Goal: Transaction & Acquisition: Purchase product/service

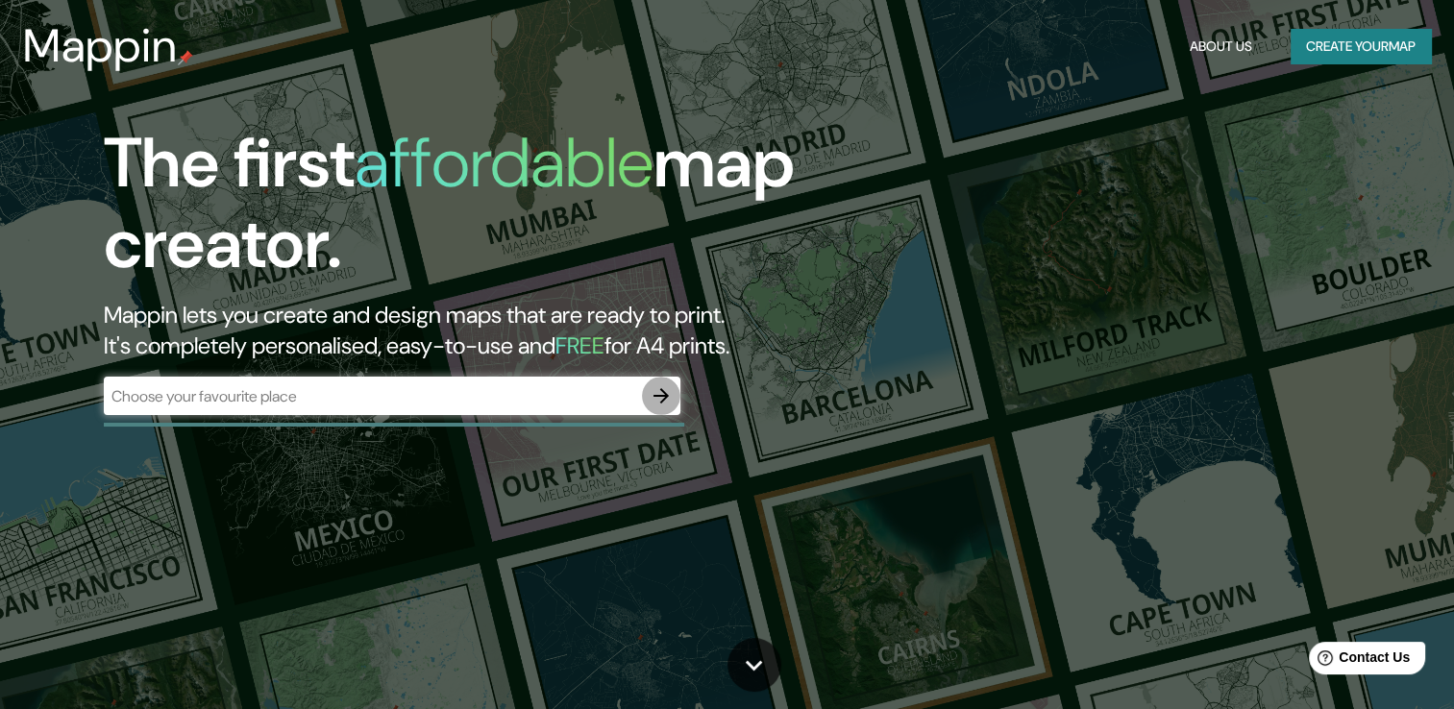
click at [659, 394] on icon "button" at bounding box center [661, 396] width 23 height 23
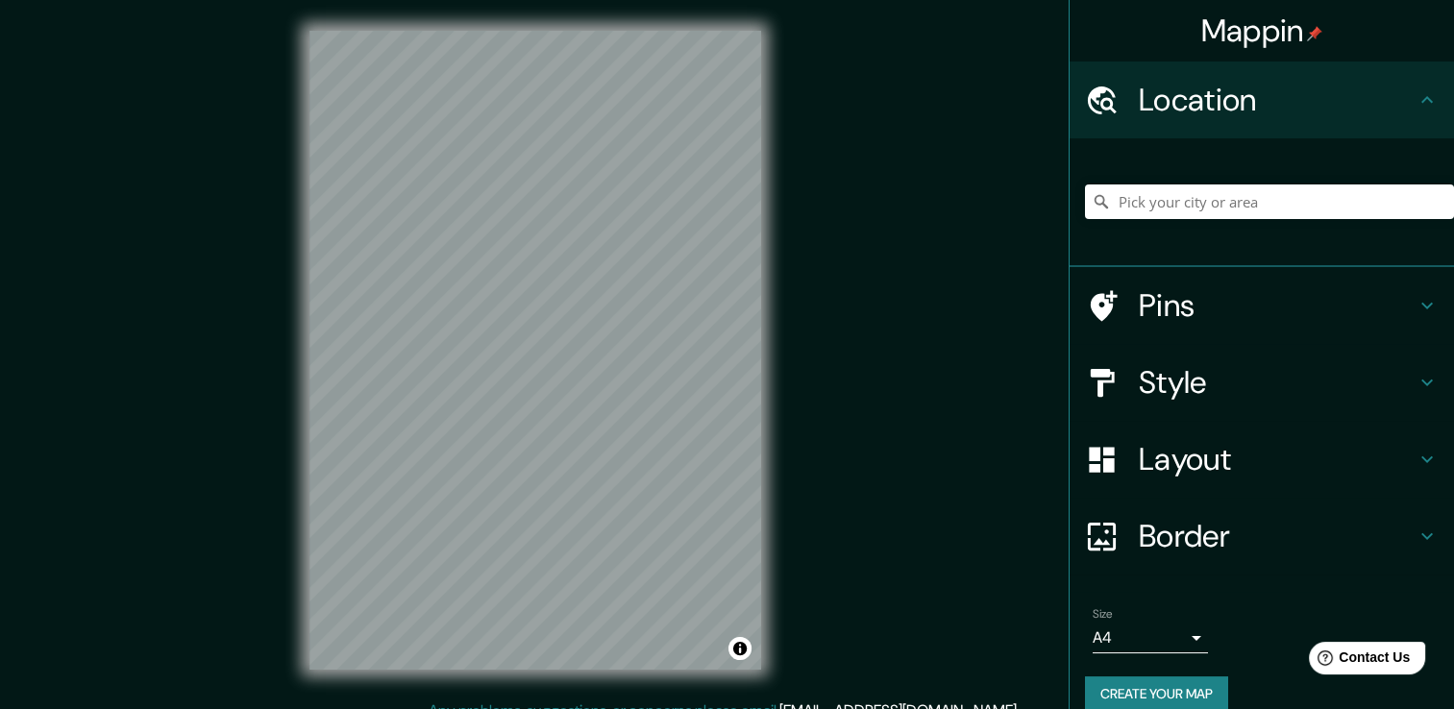
click at [1142, 219] on div at bounding box center [1269, 202] width 369 height 96
click at [1148, 206] on input "Pick your city or area" at bounding box center [1269, 202] width 369 height 35
paste input "Periferico Paseo De La [GEOGRAPHIC_DATA], Y [PERSON_NAME] 8749, [PERSON_NAME], …"
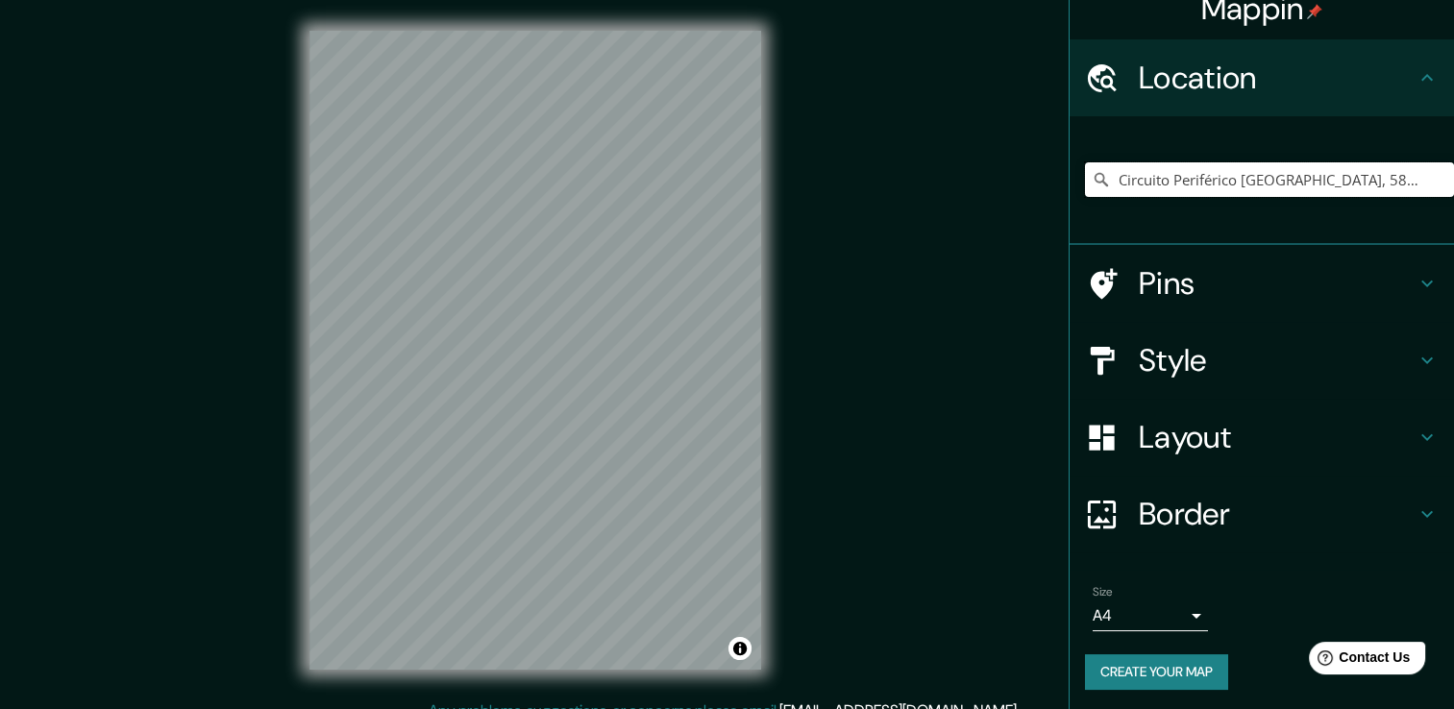
scroll to position [24, 0]
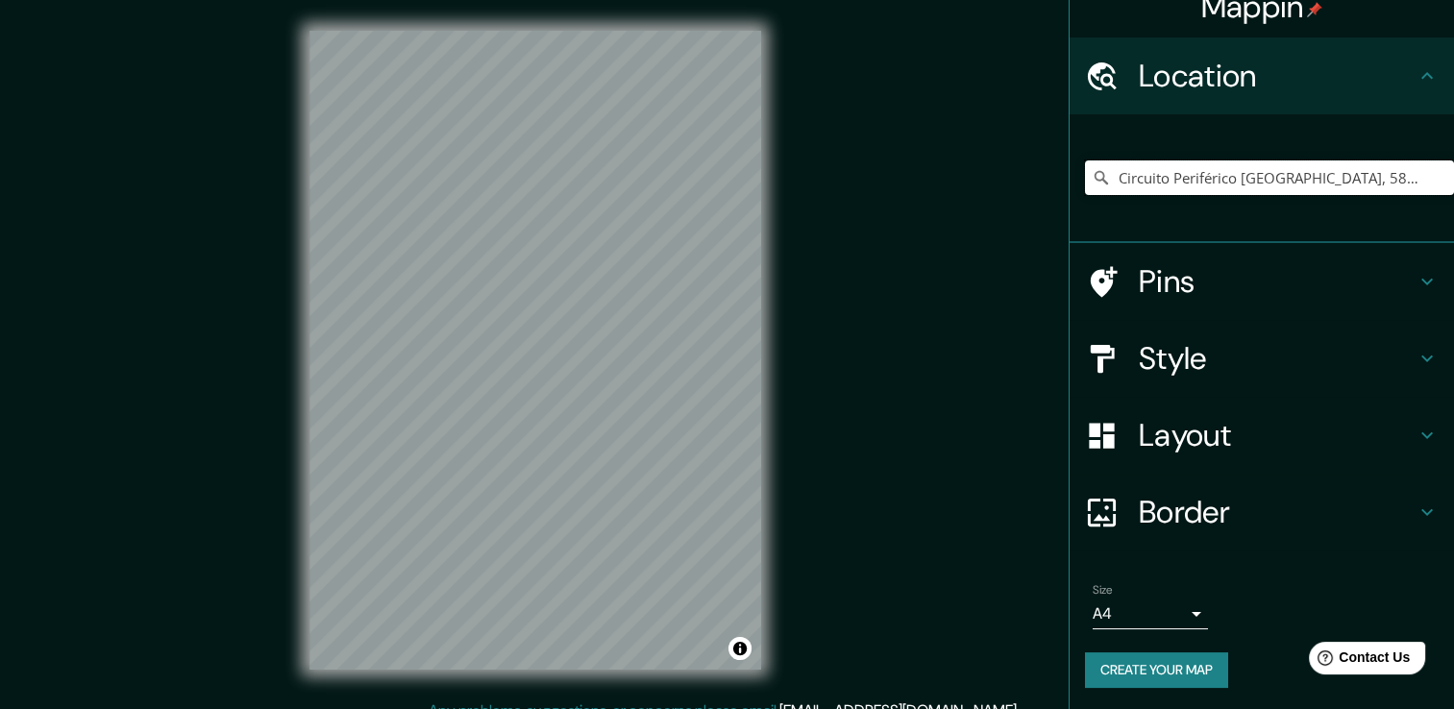
type input "Circuito Periférico [GEOGRAPHIC_DATA], 58240 [GEOGRAPHIC_DATA], [GEOGRAPHIC_DAT…"
click at [1321, 294] on h4 "Pins" at bounding box center [1277, 281] width 277 height 38
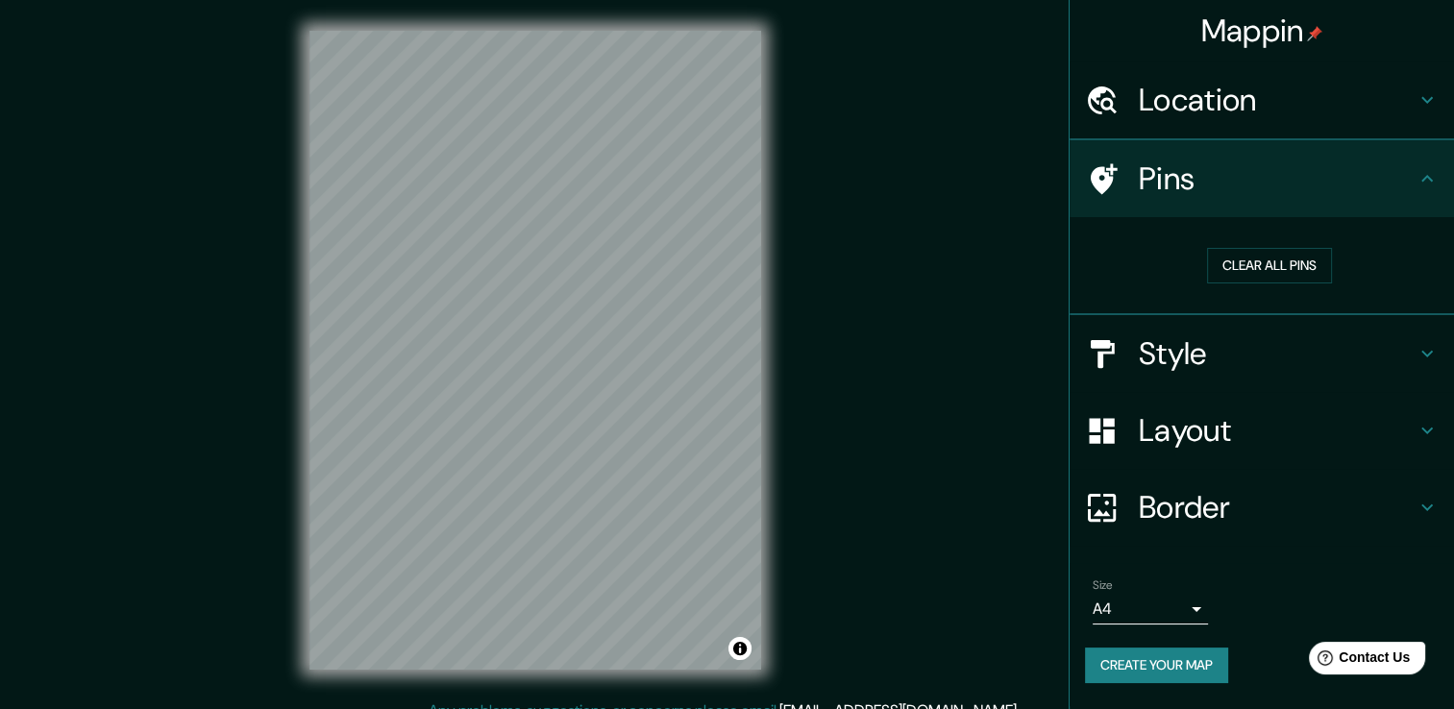
scroll to position [0, 0]
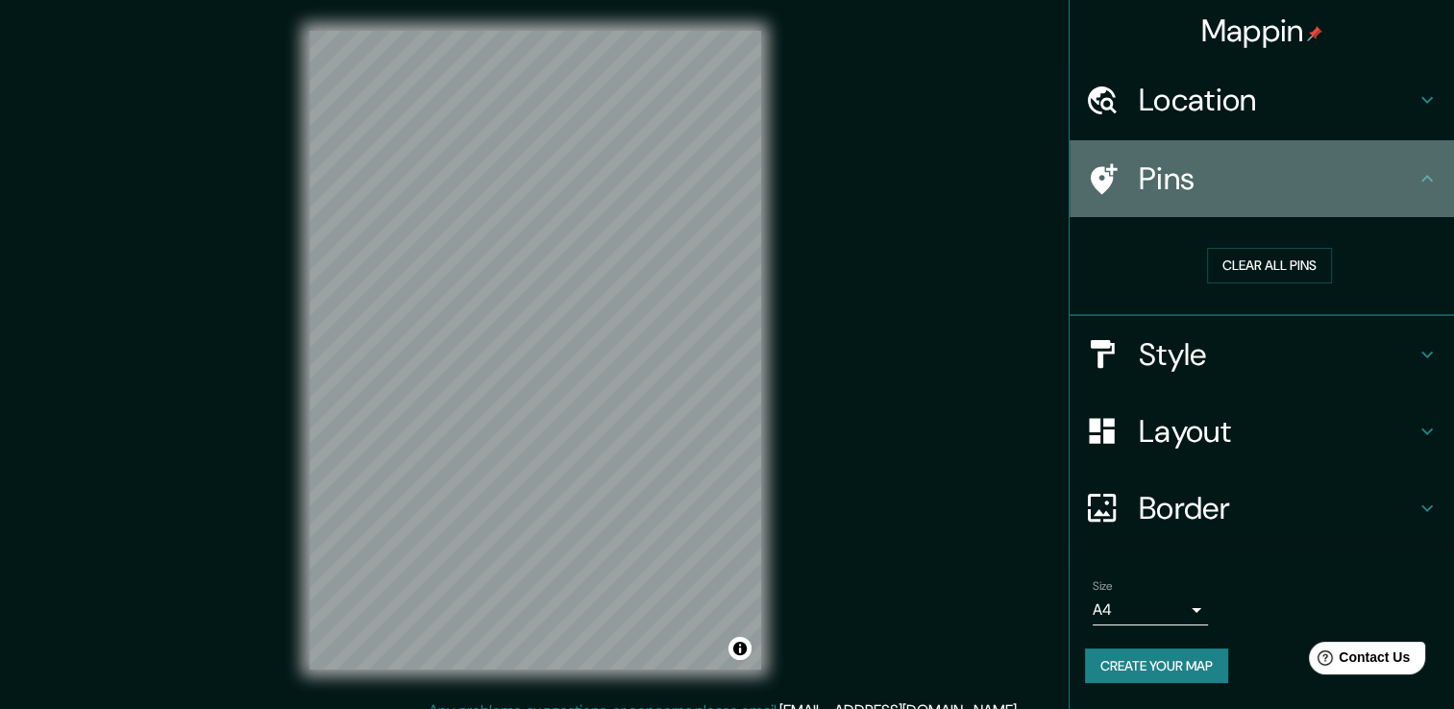
click at [1356, 207] on div "Pins" at bounding box center [1262, 178] width 385 height 77
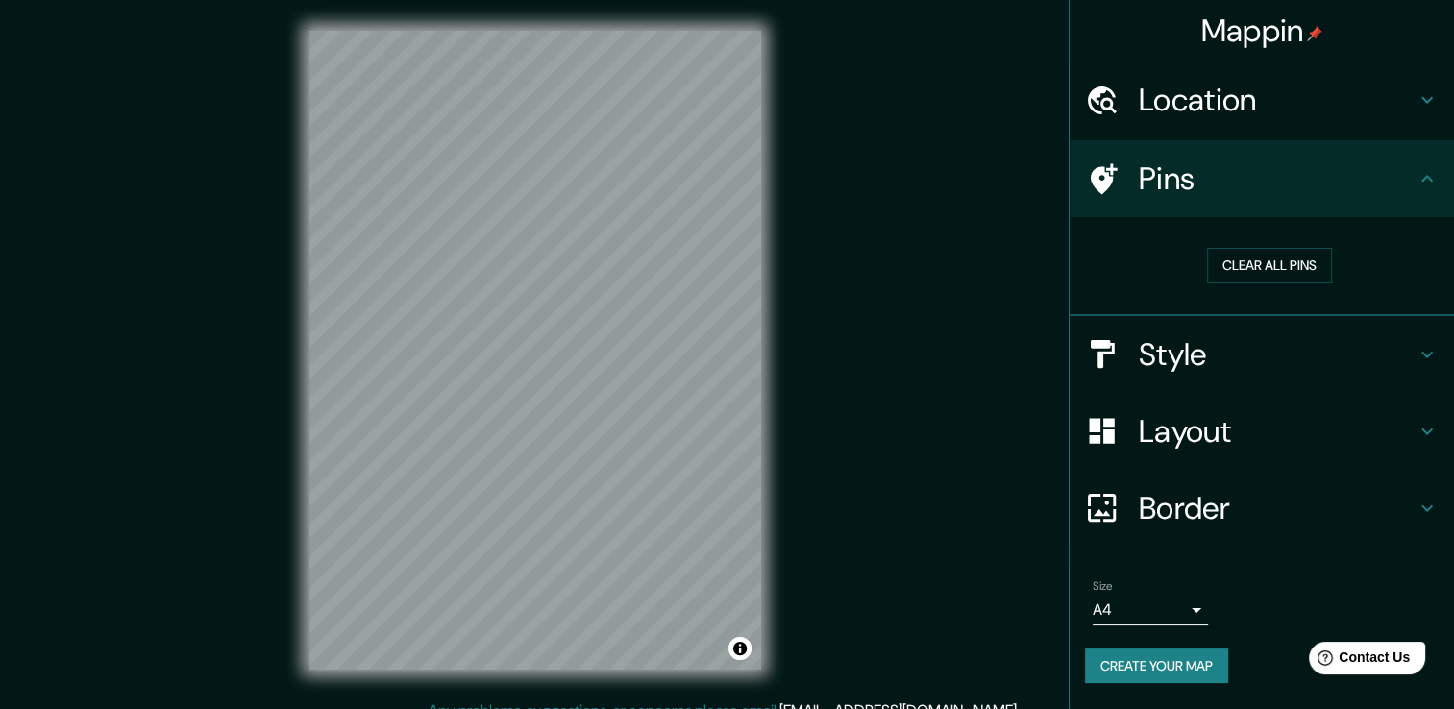
click at [1378, 329] on div "Style" at bounding box center [1262, 354] width 385 height 77
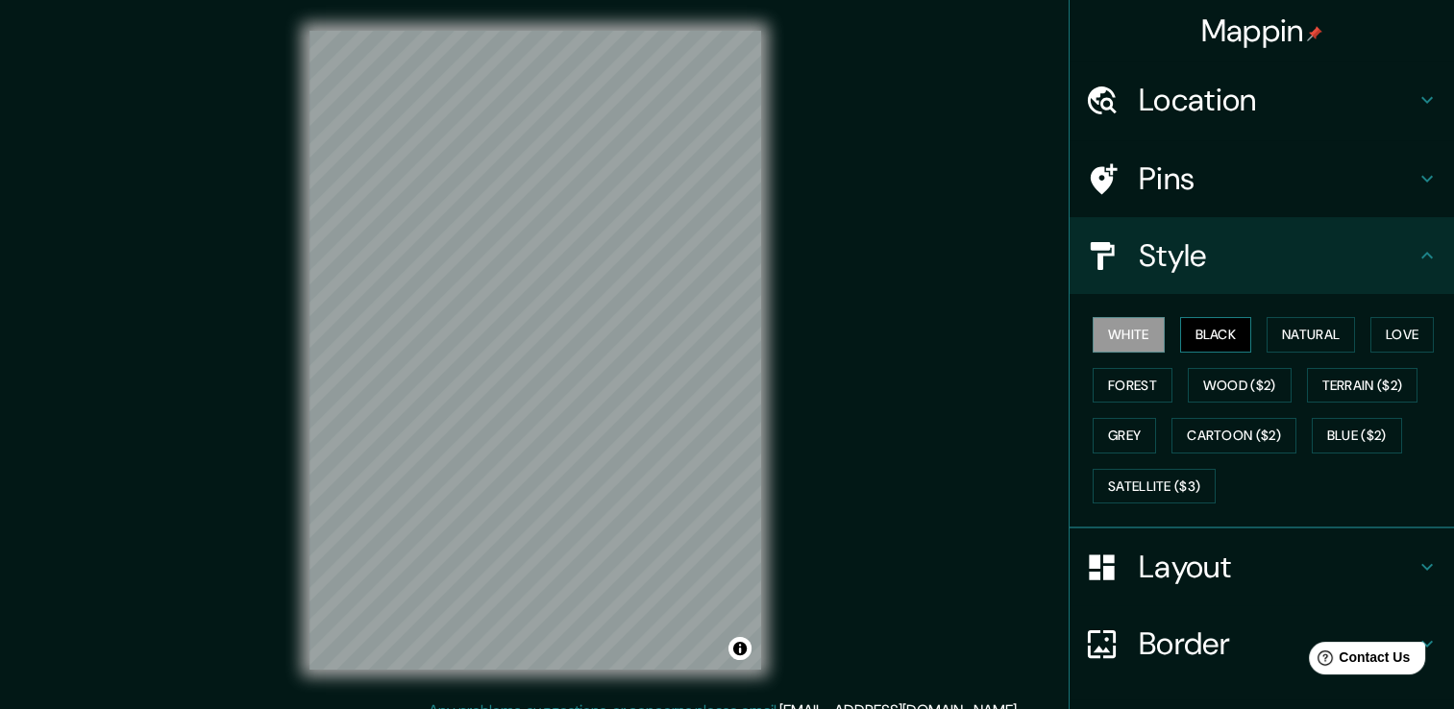
click at [1205, 333] on button "Black" at bounding box center [1216, 335] width 72 height 36
click at [1308, 329] on button "Natural" at bounding box center [1311, 335] width 88 height 36
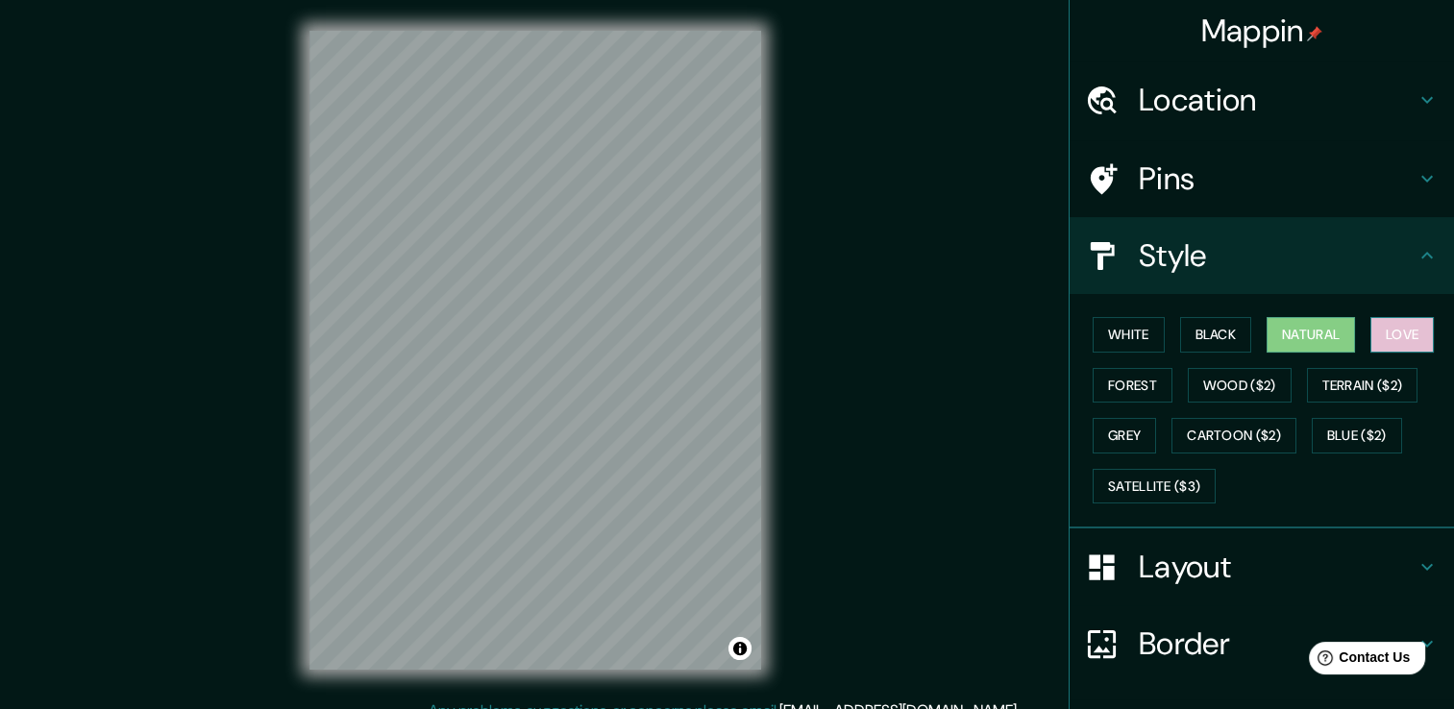
click at [1406, 329] on button "Love" at bounding box center [1402, 335] width 63 height 36
click at [1111, 375] on button "Forest" at bounding box center [1133, 386] width 80 height 36
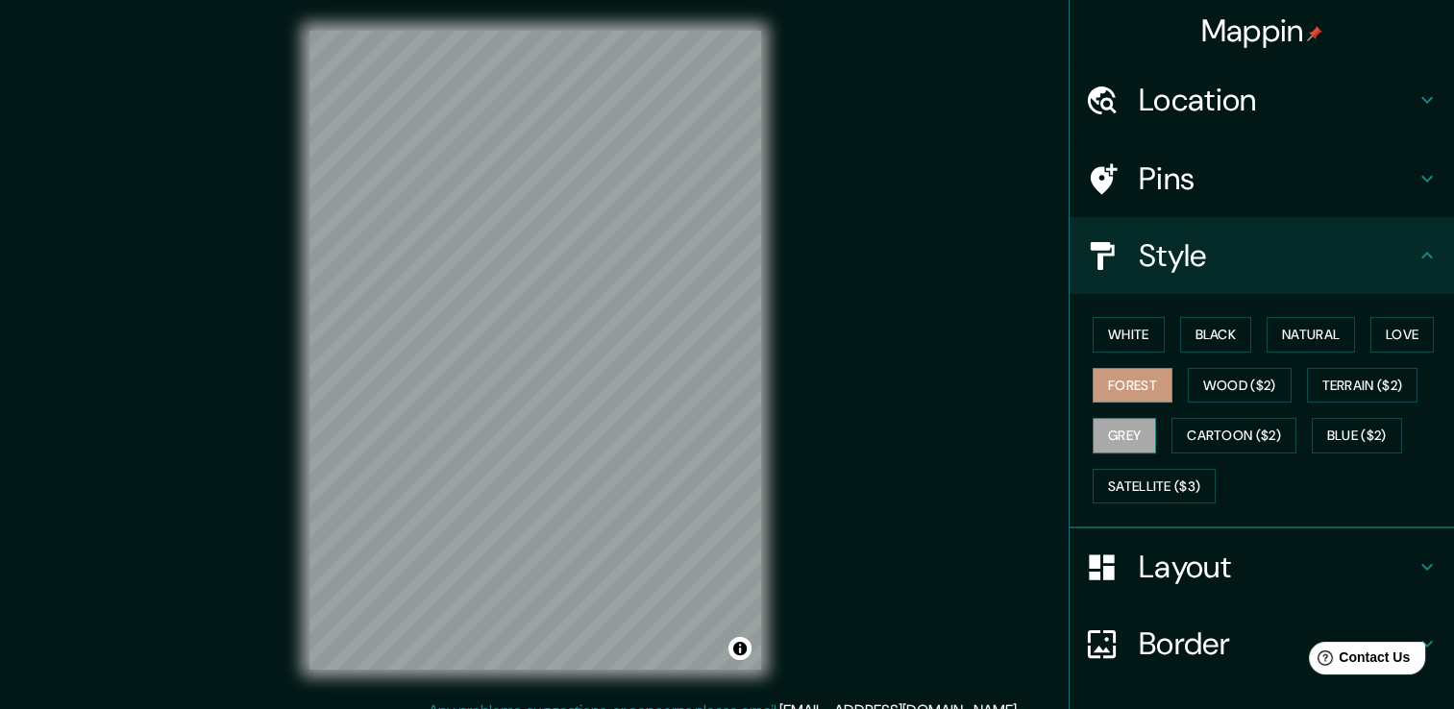
click at [1115, 421] on button "Grey" at bounding box center [1124, 436] width 63 height 36
drag, startPoint x: 1109, startPoint y: 327, endPoint x: 1145, endPoint y: 333, distance: 36.0
click at [1108, 328] on button "White" at bounding box center [1129, 335] width 72 height 36
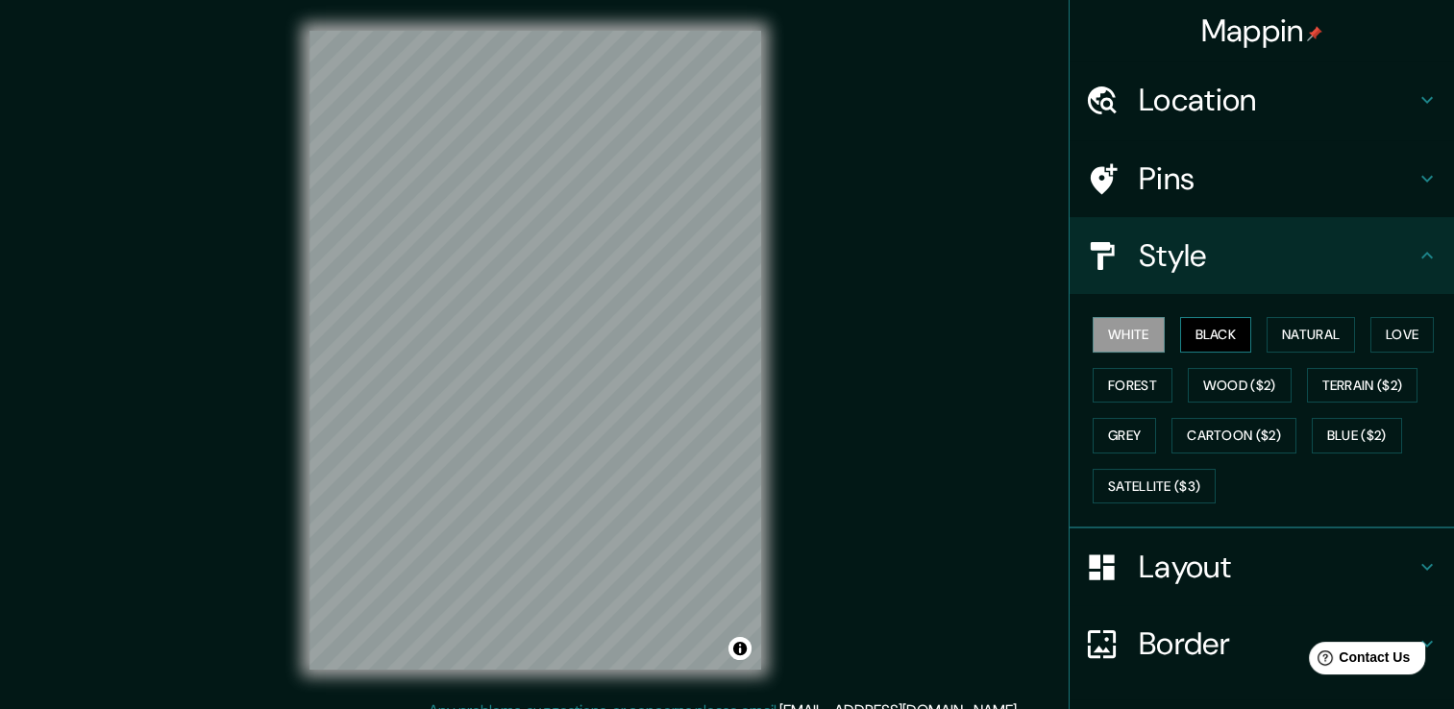
click at [1206, 334] on button "Black" at bounding box center [1216, 335] width 72 height 36
click at [1295, 335] on button "Natural" at bounding box center [1311, 335] width 88 height 36
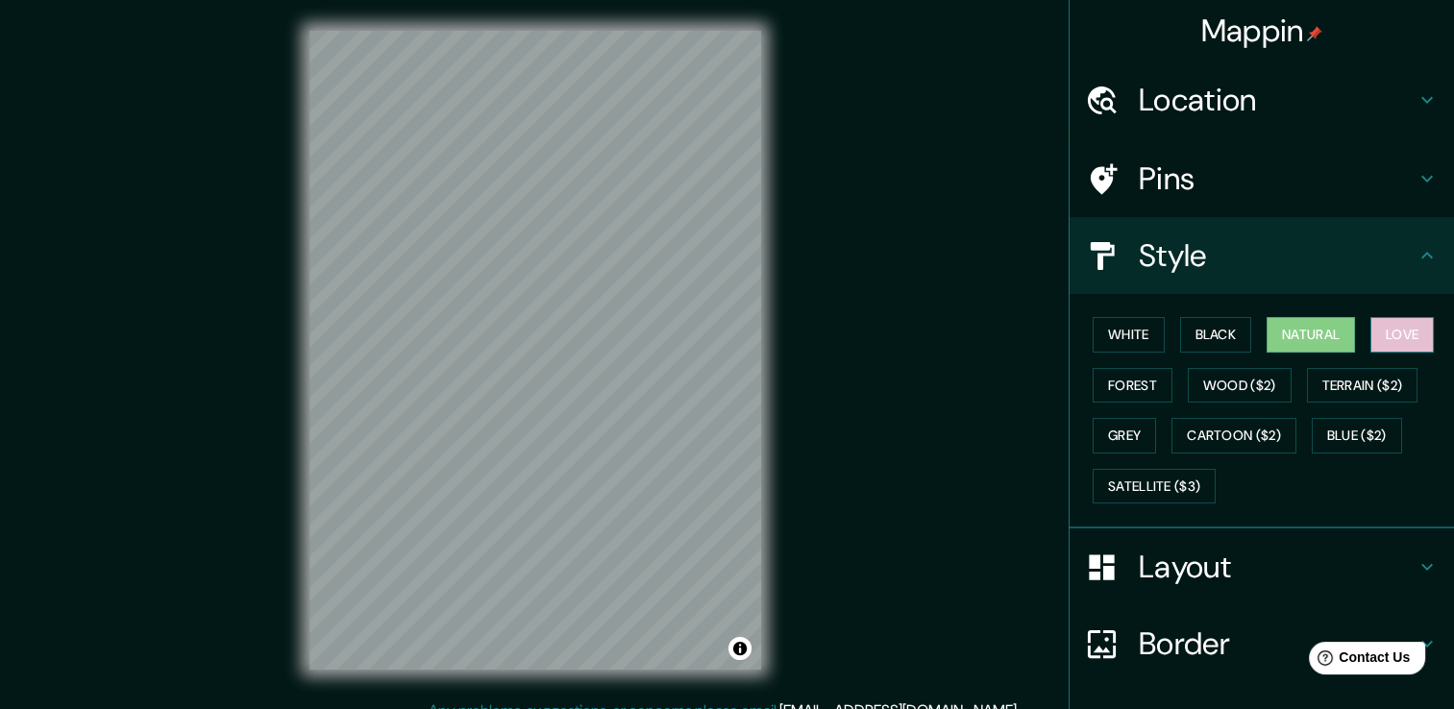
click at [1408, 333] on button "Love" at bounding box center [1402, 335] width 63 height 36
drag, startPoint x: 1302, startPoint y: 56, endPoint x: 1274, endPoint y: 90, distance: 44.4
click at [1301, 56] on div "Mappin" at bounding box center [1262, 31] width 385 height 62
click at [1256, 110] on h4 "Location" at bounding box center [1277, 100] width 277 height 38
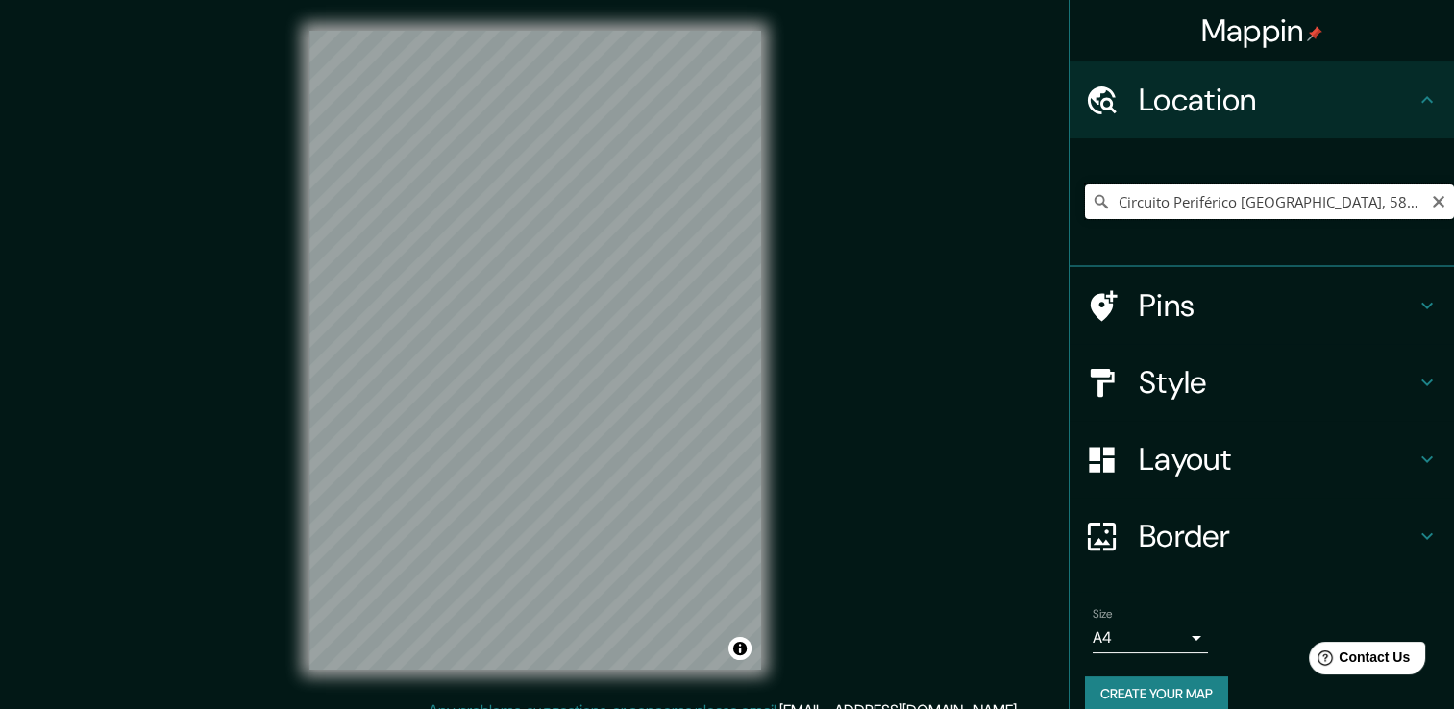
click at [1349, 201] on input "Circuito Periférico [GEOGRAPHIC_DATA], 58240 [GEOGRAPHIC_DATA], [GEOGRAPHIC_DAT…" at bounding box center [1269, 202] width 369 height 35
click at [1281, 190] on input "Circuito Periférico [GEOGRAPHIC_DATA], 58240 [GEOGRAPHIC_DATA], [GEOGRAPHIC_DAT…" at bounding box center [1269, 202] width 369 height 35
click at [1180, 243] on div "Circuito Periférico [GEOGRAPHIC_DATA], 58240 [GEOGRAPHIC_DATA], [GEOGRAPHIC_DAT…" at bounding box center [1269, 202] width 369 height 96
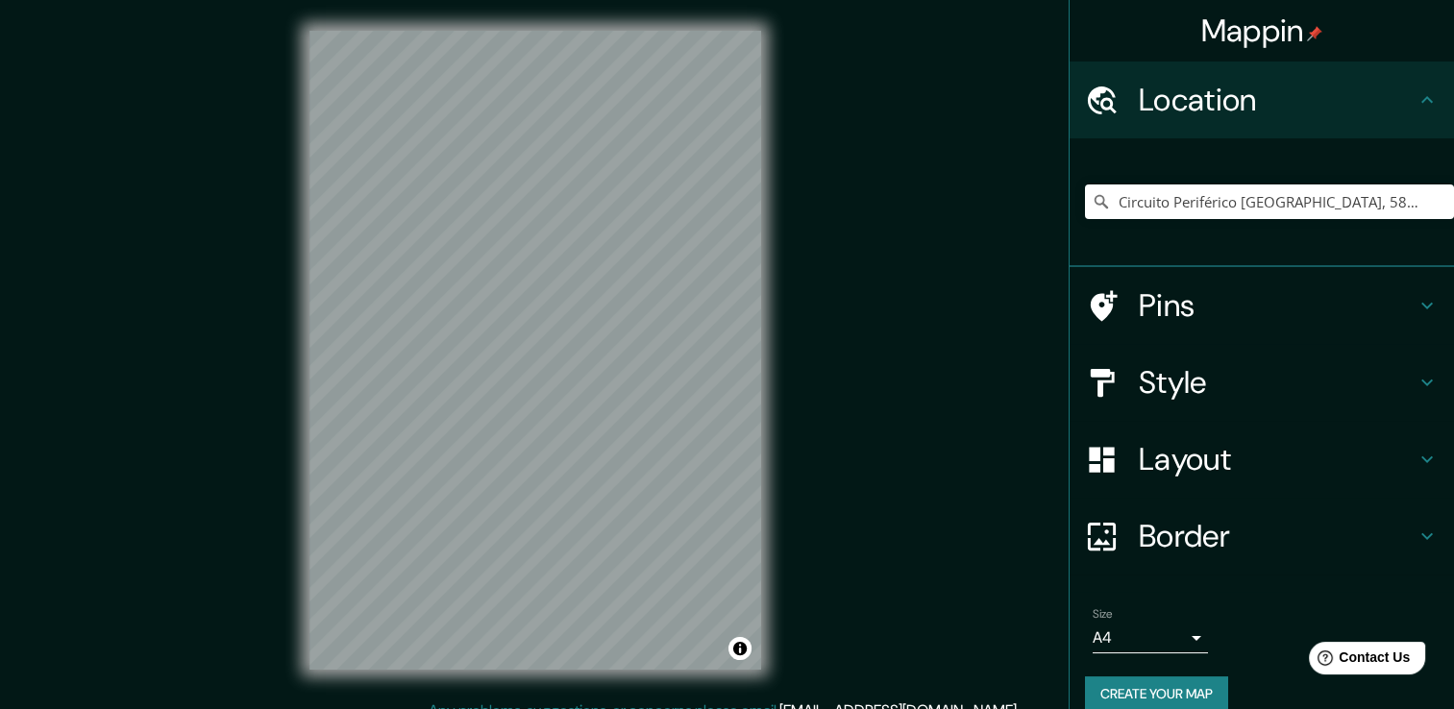
click at [1332, 364] on h4 "Style" at bounding box center [1277, 382] width 277 height 38
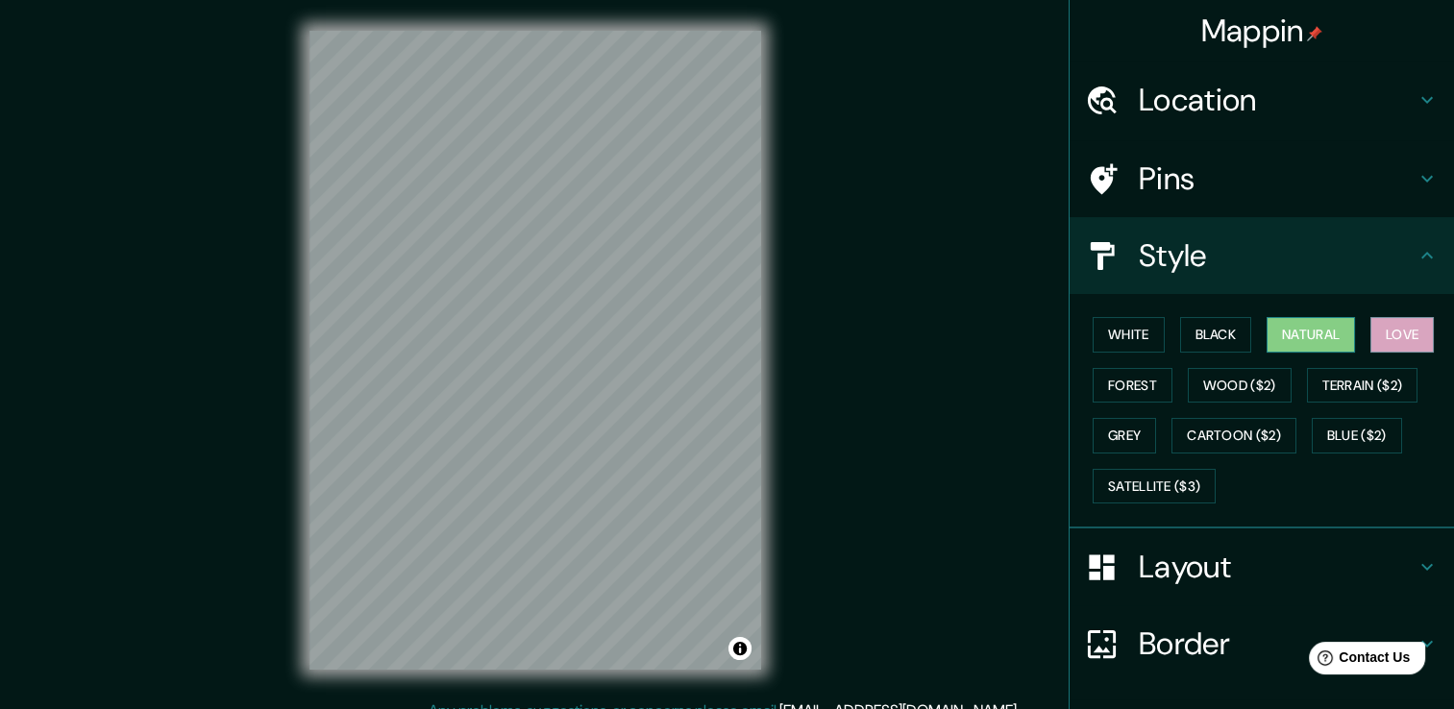
click at [1327, 325] on button "Natural" at bounding box center [1311, 335] width 88 height 36
click at [1204, 337] on button "Black" at bounding box center [1216, 335] width 72 height 36
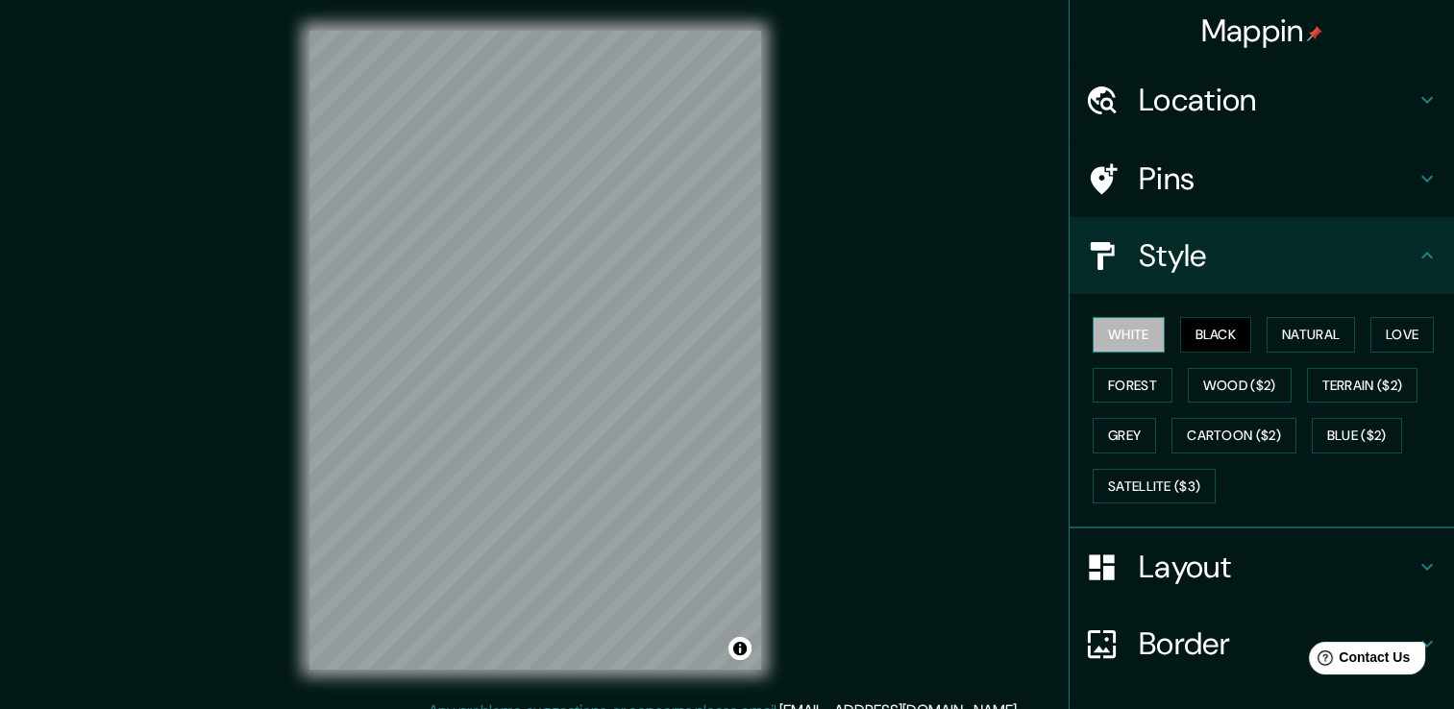
click at [1115, 327] on button "White" at bounding box center [1129, 335] width 72 height 36
click at [1401, 325] on button "Love" at bounding box center [1402, 335] width 63 height 36
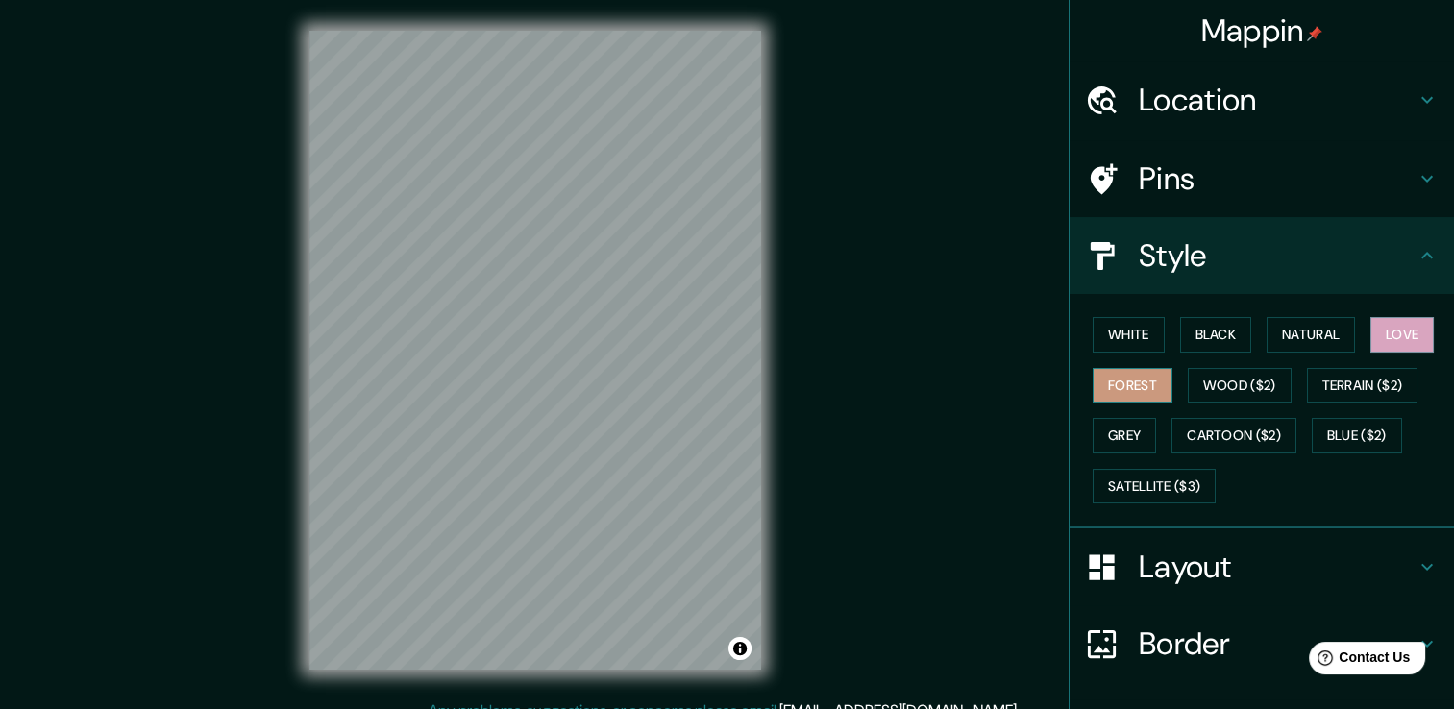
click at [1101, 384] on button "Forest" at bounding box center [1133, 386] width 80 height 36
click at [1191, 383] on button "Wood ($2)" at bounding box center [1240, 386] width 104 height 36
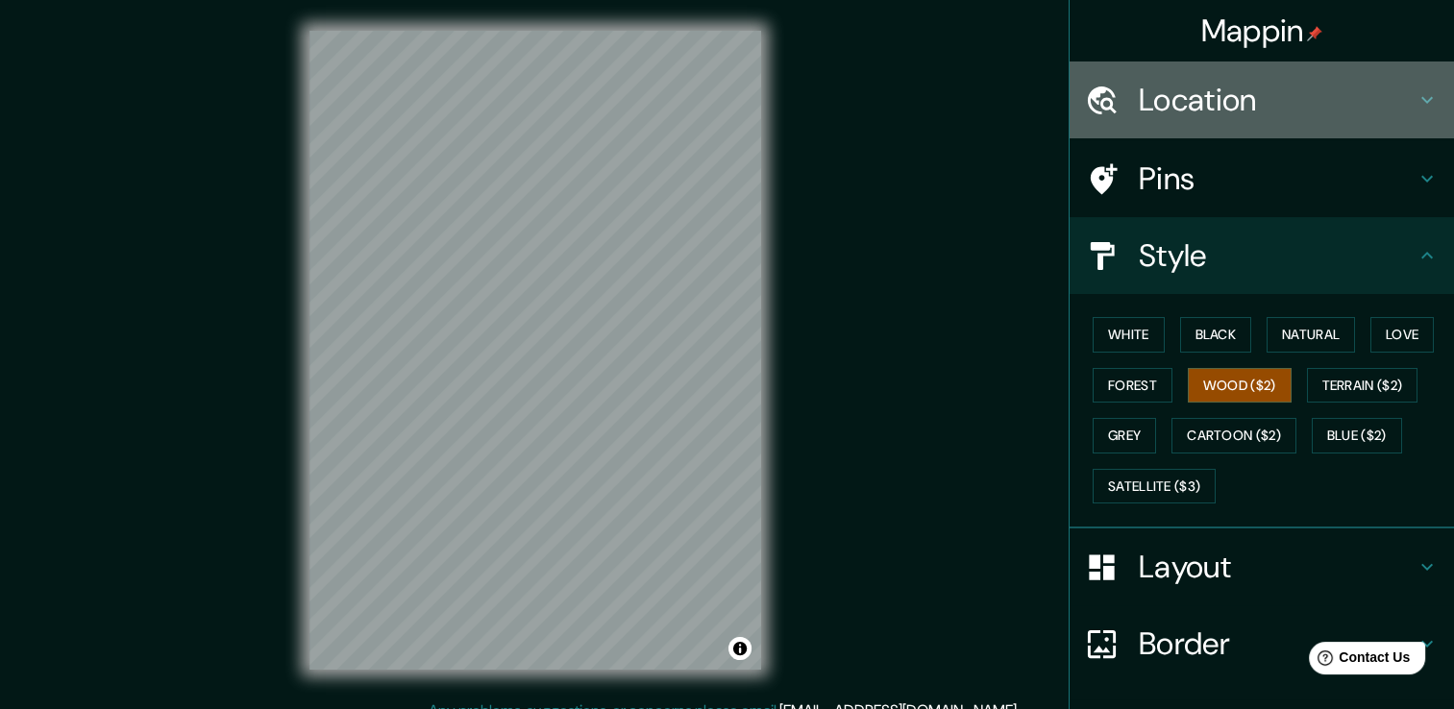
click at [1227, 92] on h4 "Location" at bounding box center [1277, 100] width 277 height 38
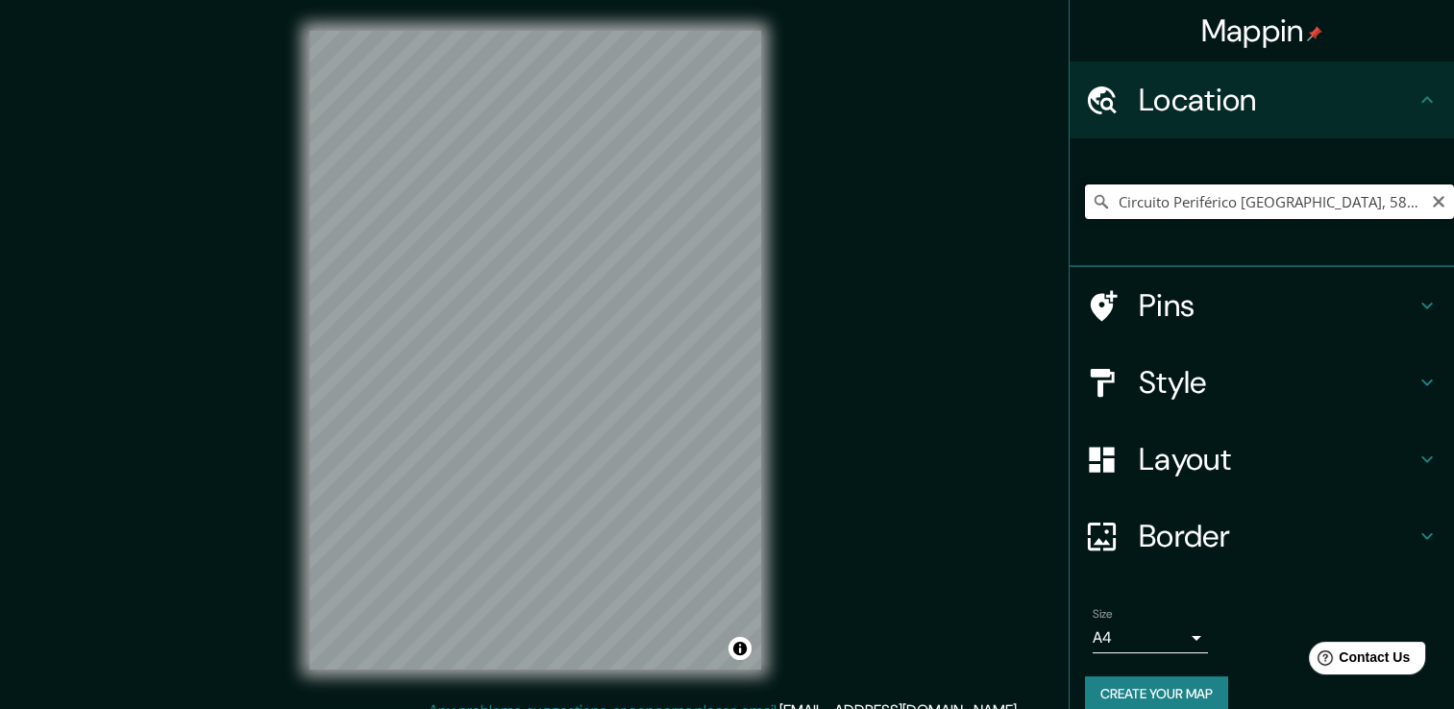
click at [1278, 206] on input "Circuito Periférico [GEOGRAPHIC_DATA], 58240 [GEOGRAPHIC_DATA], [GEOGRAPHIC_DAT…" at bounding box center [1269, 202] width 369 height 35
click at [1164, 210] on input "Circuito Periférico [GEOGRAPHIC_DATA], 58240 [GEOGRAPHIC_DATA], [GEOGRAPHIC_DAT…" at bounding box center [1269, 202] width 369 height 35
click at [223, 335] on div "Mappin Location Circuito Periférico [GEOGRAPHIC_DATA], [GEOGRAPHIC_DATA], [GEOG…" at bounding box center [727, 365] width 1454 height 731
click at [846, 248] on div "Mappin Location Circuito Periférico [GEOGRAPHIC_DATA], [GEOGRAPHIC_DATA], [GEOG…" at bounding box center [727, 365] width 1454 height 731
click at [790, 365] on div "© Mapbox © OpenStreetMap Improve this map" at bounding box center [535, 350] width 513 height 700
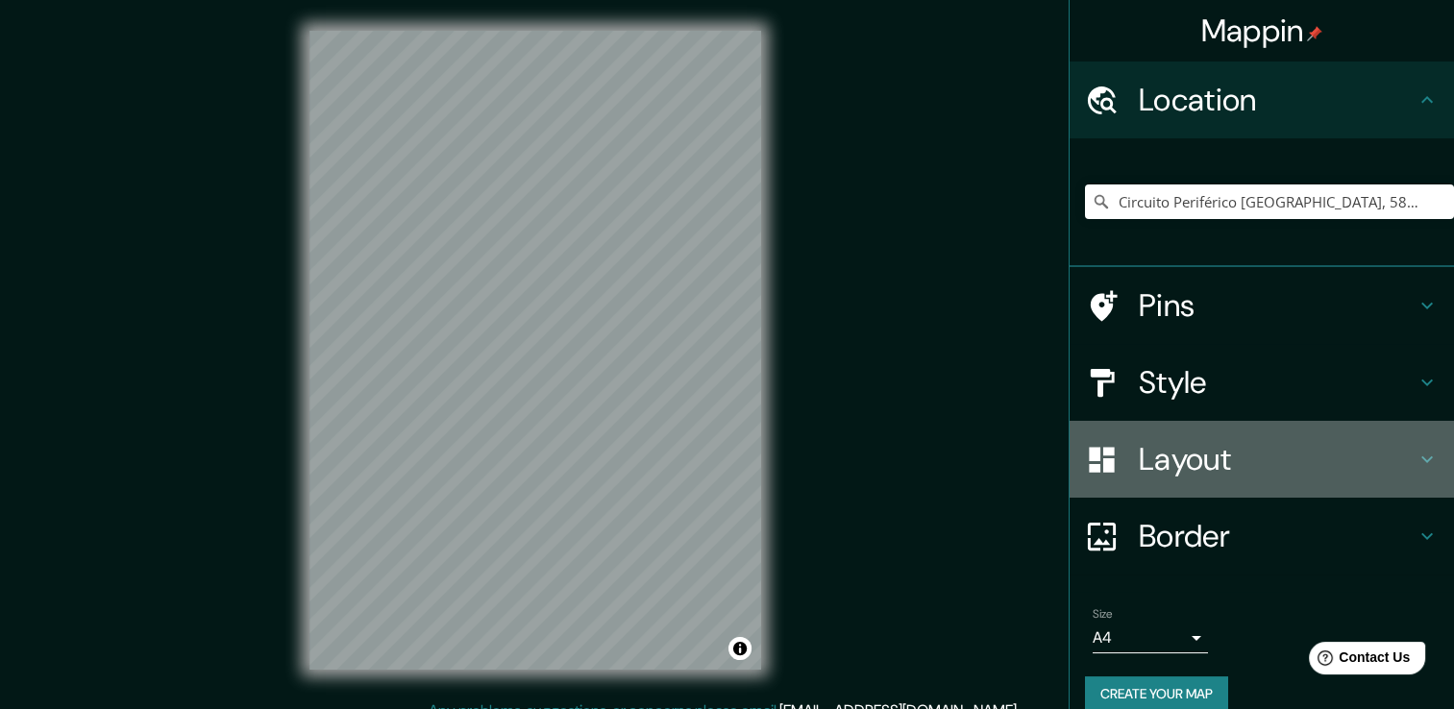
click at [1345, 459] on h4 "Layout" at bounding box center [1277, 459] width 277 height 38
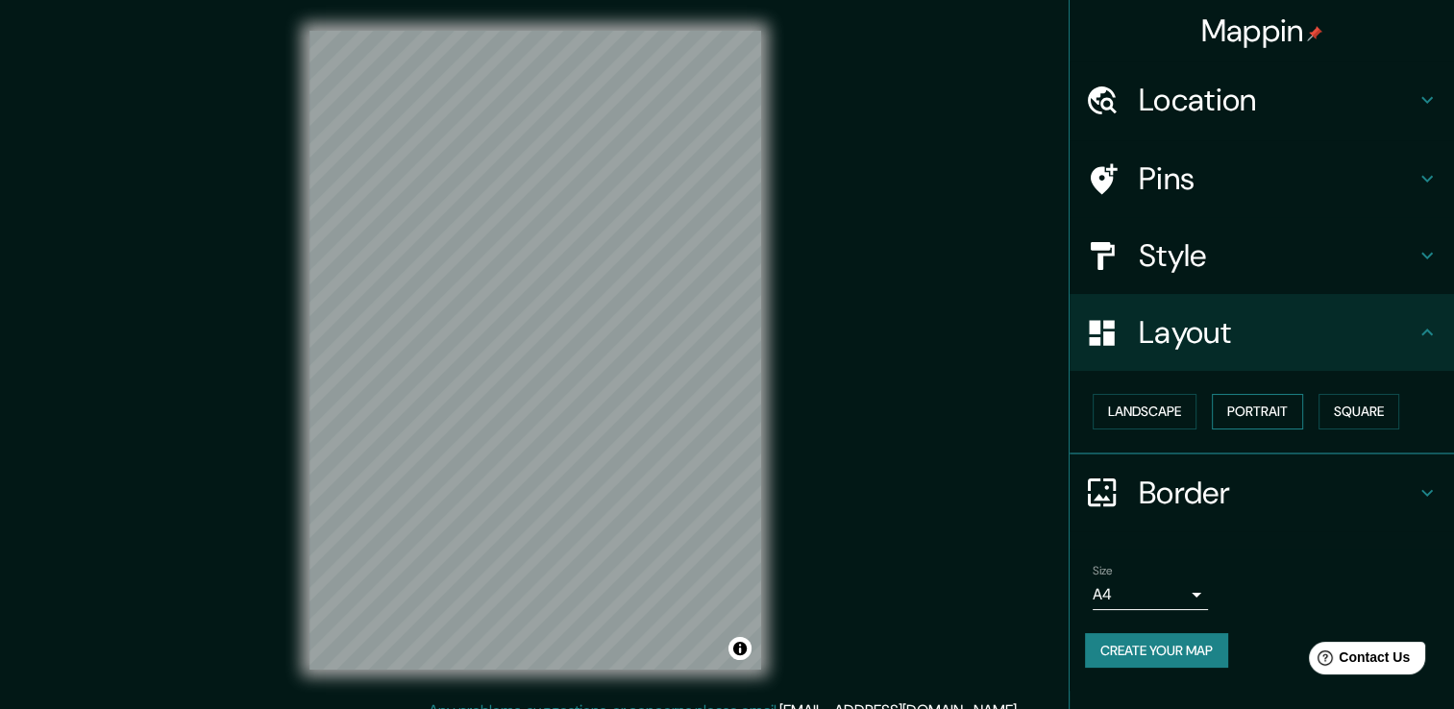
click at [1295, 413] on button "Portrait" at bounding box center [1257, 412] width 91 height 36
click at [1178, 420] on button "Landscape" at bounding box center [1145, 412] width 104 height 36
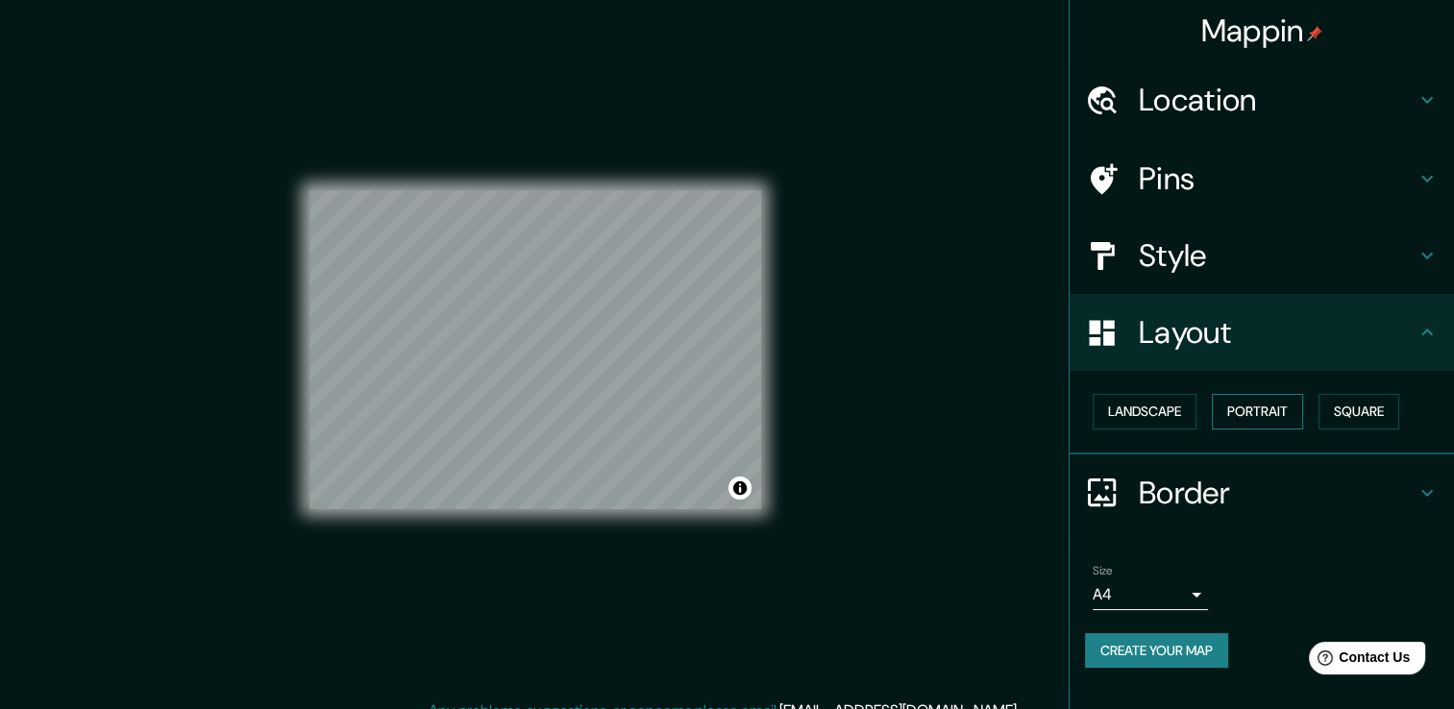
click at [1241, 413] on button "Portrait" at bounding box center [1257, 412] width 91 height 36
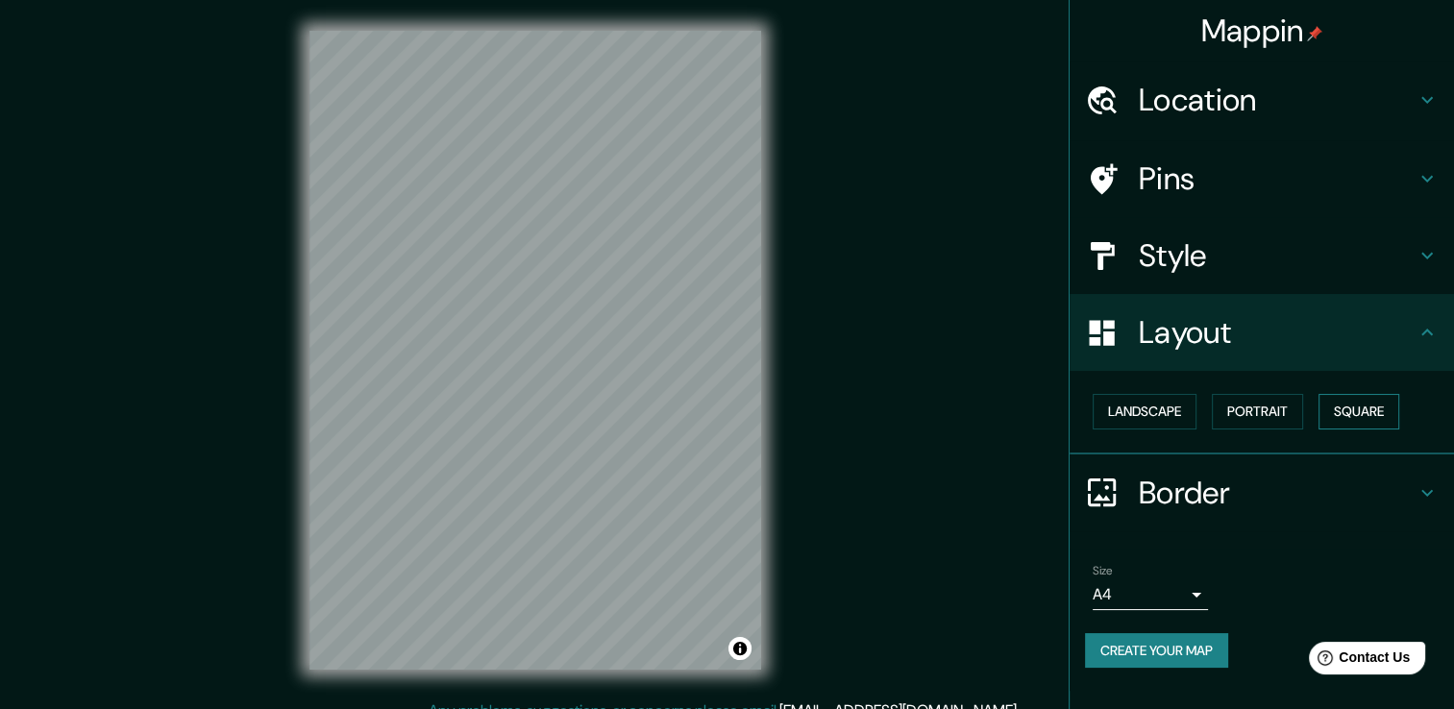
click at [1377, 413] on button "Square" at bounding box center [1359, 412] width 81 height 36
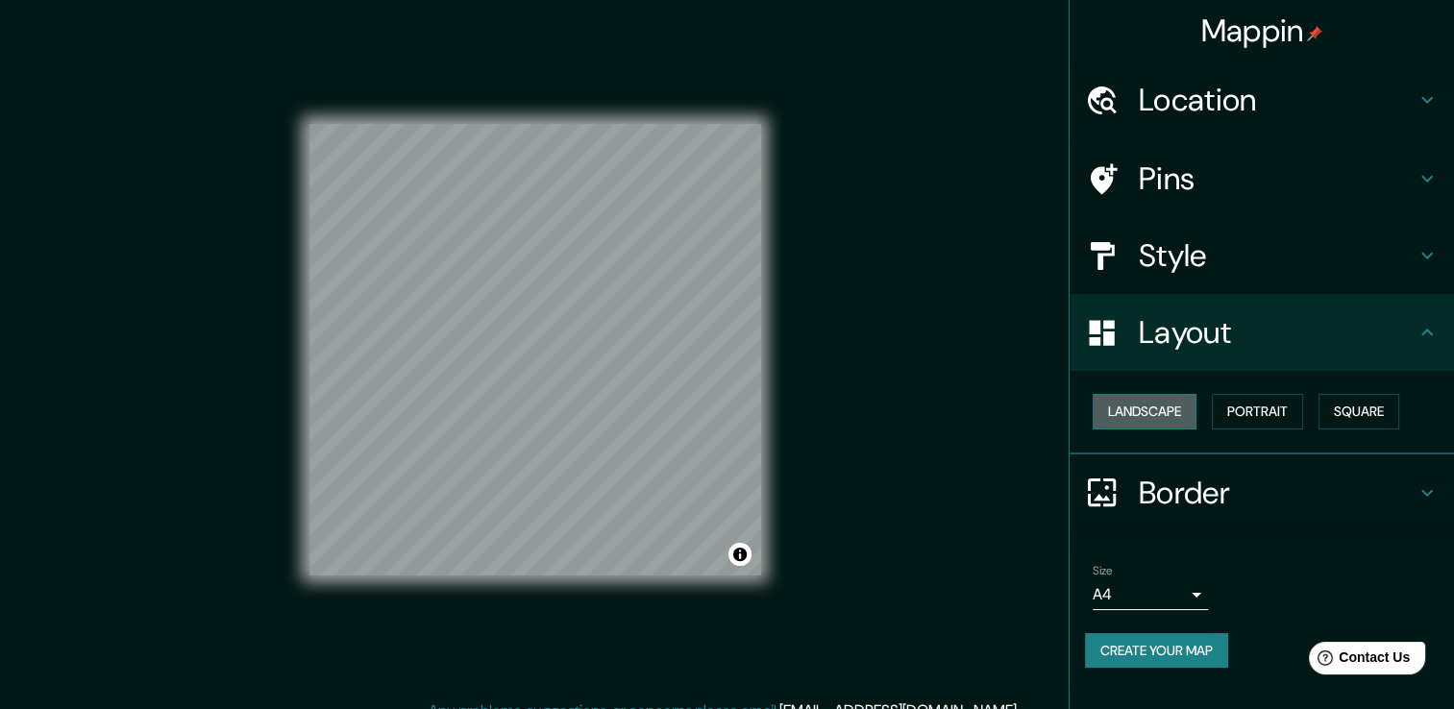
click at [1156, 416] on button "Landscape" at bounding box center [1145, 412] width 104 height 36
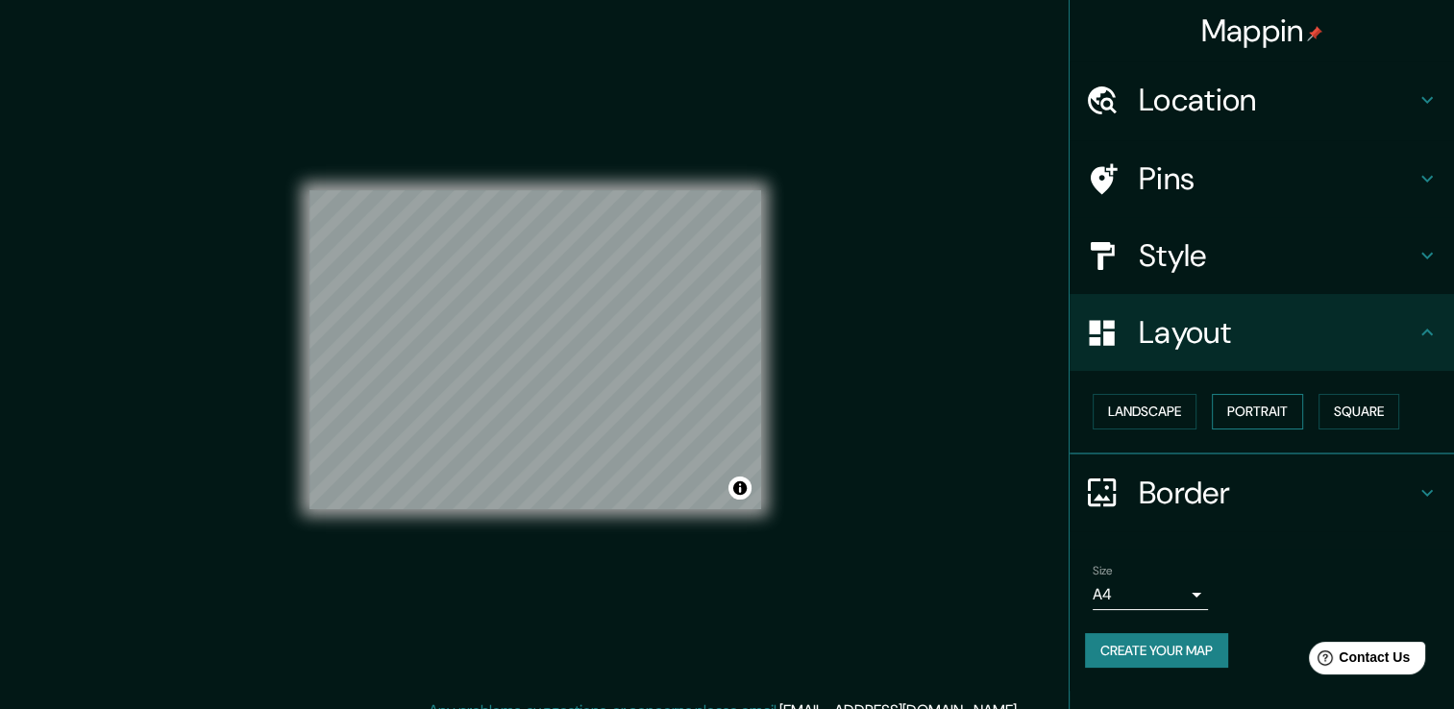
click at [1262, 416] on button "Portrait" at bounding box center [1257, 412] width 91 height 36
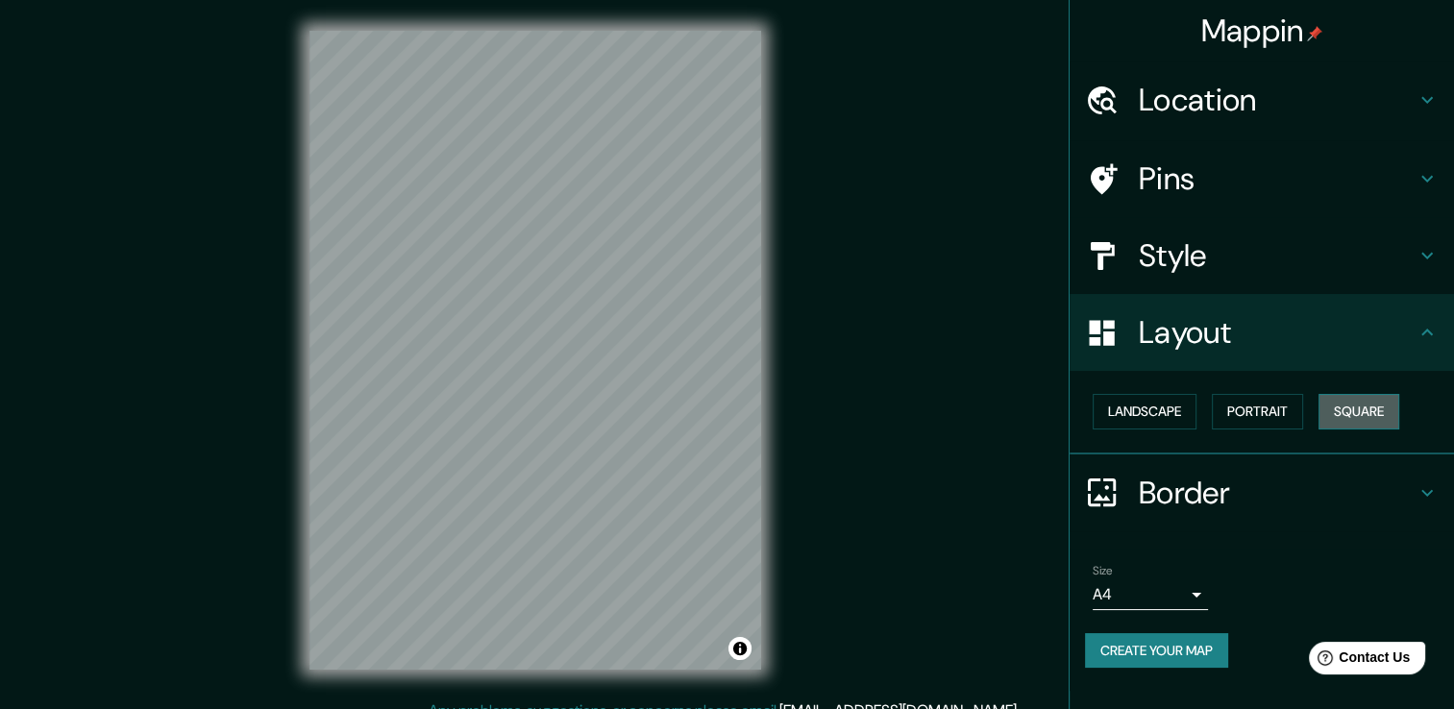
click at [1365, 413] on button "Square" at bounding box center [1359, 412] width 81 height 36
